Goal: Check status: Verify the current state of an ongoing process or item

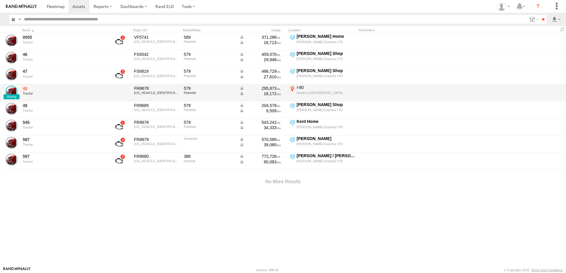
click at [26, 88] on link "48" at bounding box center [63, 88] width 81 height 5
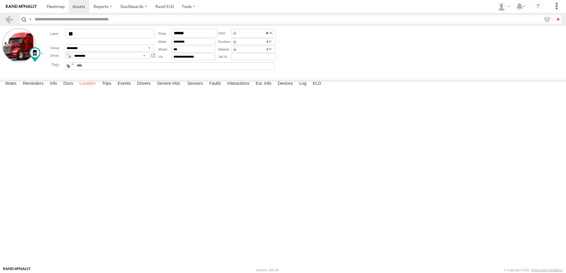
click at [91, 88] on label "Location" at bounding box center [87, 84] width 22 height 8
click at [125, 88] on label "Events" at bounding box center [124, 84] width 19 height 8
click at [90, 88] on label "Location" at bounding box center [87, 84] width 22 height 8
click at [0, 0] on span at bounding box center [0, 0] width 0 height 0
click at [0, 0] on label at bounding box center [0, 0] width 0 height 0
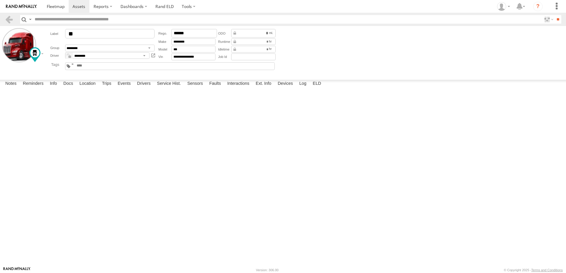
click at [0, 0] on span "Basemaps" at bounding box center [0, 0] width 0 height 0
click at [0, 0] on span "Satellite + Roadmap" at bounding box center [0, 0] width 0 height 0
drag, startPoint x: 247, startPoint y: 232, endPoint x: 233, endPoint y: 177, distance: 57.1
click at [0, 0] on div "48 48 Tractor Grinnell Grinnell 41.72248 , -92.72945 0 16:47:10 08/22/2025" at bounding box center [0, 0] width 0 height 0
click at [124, 88] on label "Events" at bounding box center [124, 84] width 19 height 8
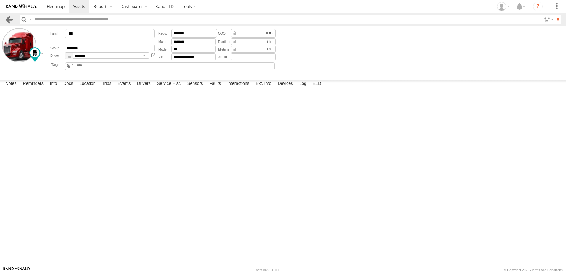
click at [8, 17] on link at bounding box center [9, 19] width 9 height 9
